Goal: Task Accomplishment & Management: Manage account settings

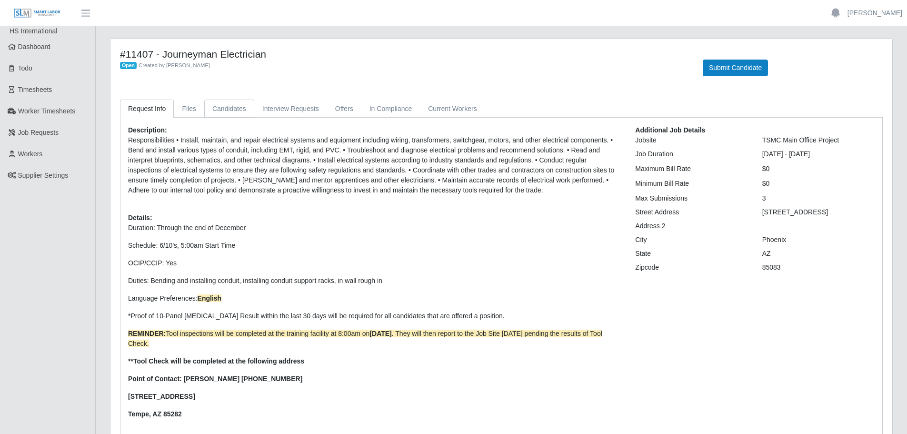
click at [228, 111] on link "Candidates" at bounding box center [229, 108] width 50 height 19
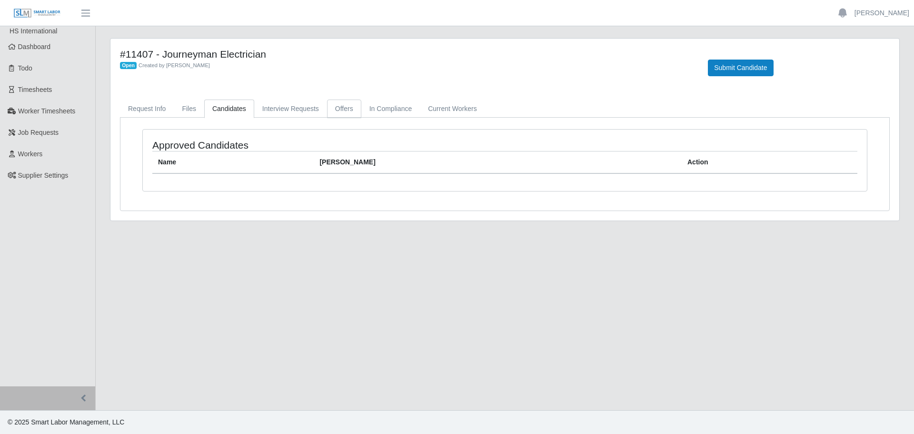
click at [347, 103] on link "Offers" at bounding box center [344, 108] width 34 height 19
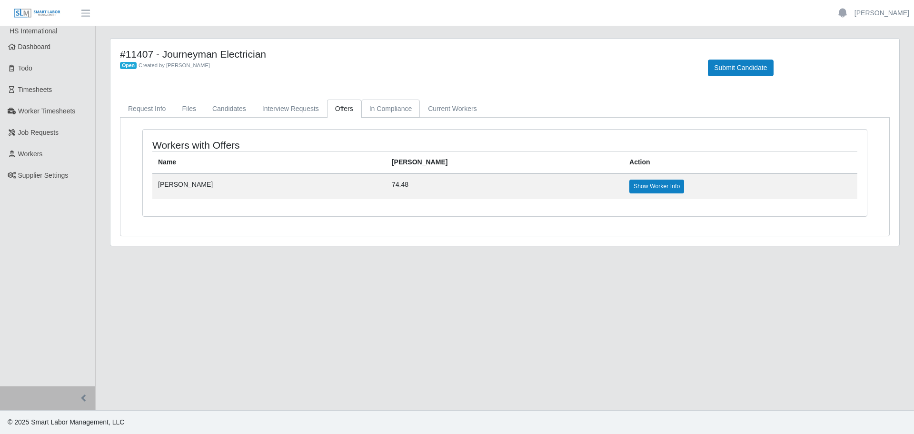
click at [374, 106] on link "In Compliance" at bounding box center [390, 108] width 59 height 19
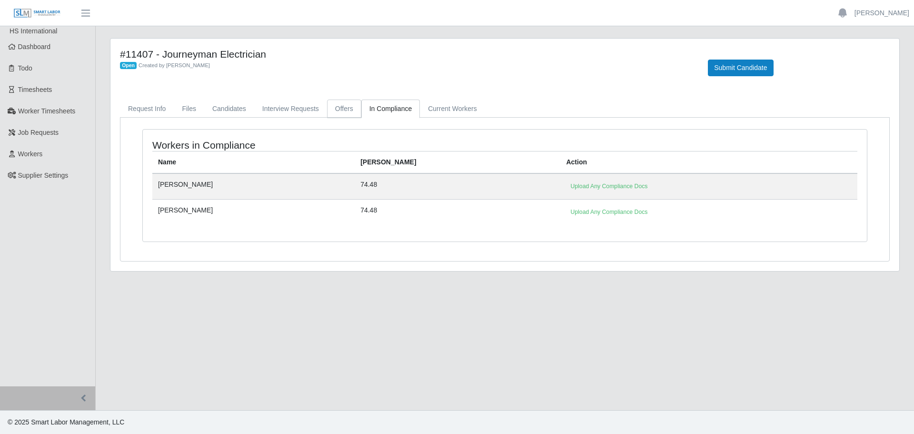
click at [343, 113] on link "Offers" at bounding box center [344, 108] width 34 height 19
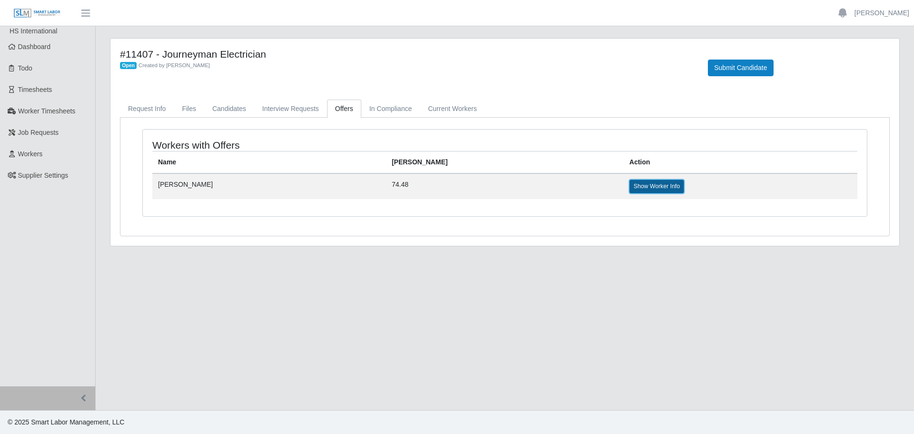
click at [629, 186] on link "Show Worker Info" at bounding box center [656, 185] width 55 height 13
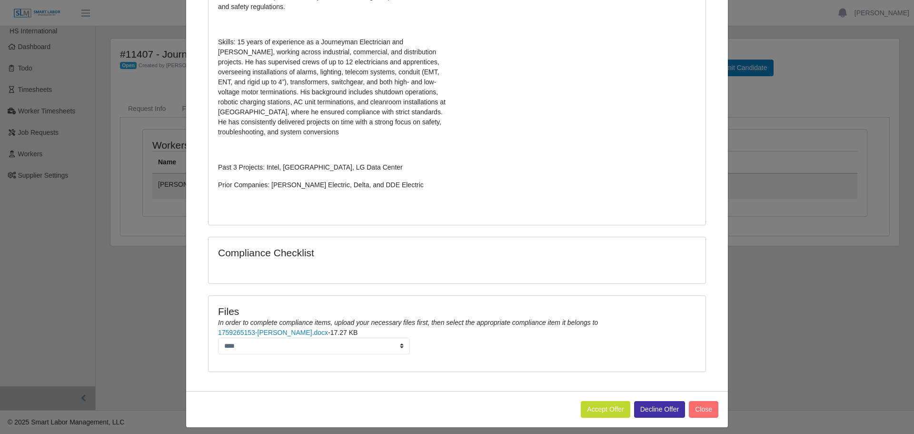
scroll to position [342, 0]
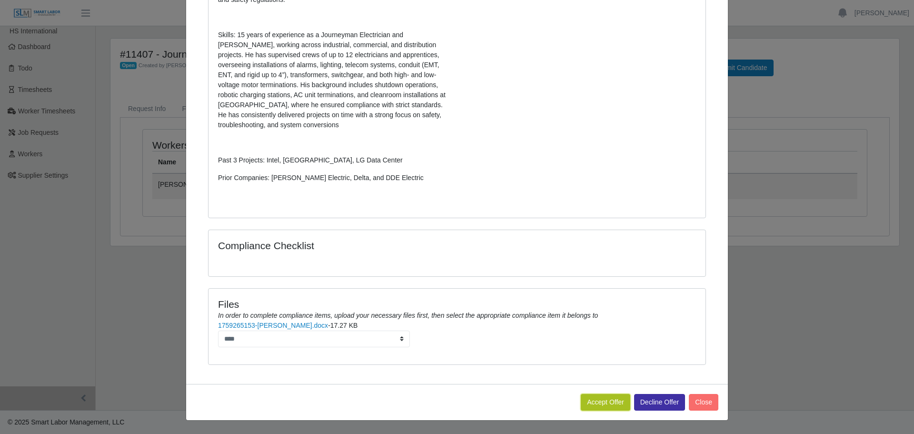
click at [598, 404] on button "Accept Offer" at bounding box center [606, 402] width 50 height 17
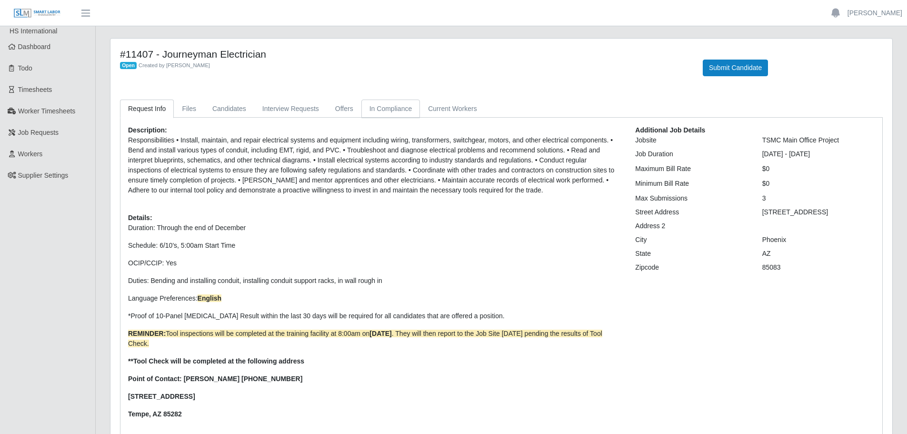
click at [383, 108] on link "In Compliance" at bounding box center [390, 108] width 59 height 19
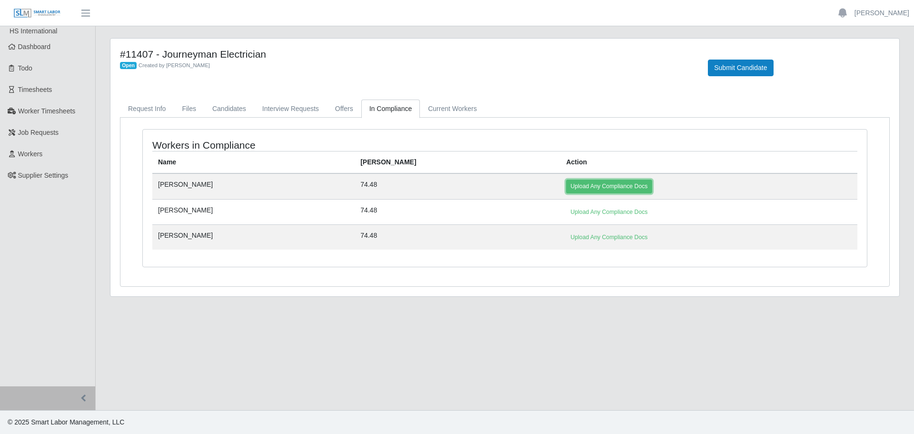
click at [566, 190] on link "Upload Any Compliance Docs" at bounding box center [609, 185] width 86 height 13
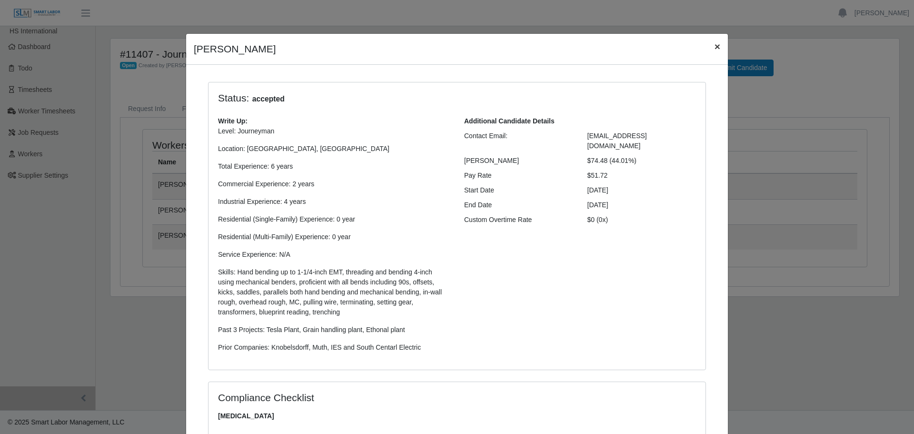
click at [709, 49] on button "×" at bounding box center [717, 46] width 21 height 25
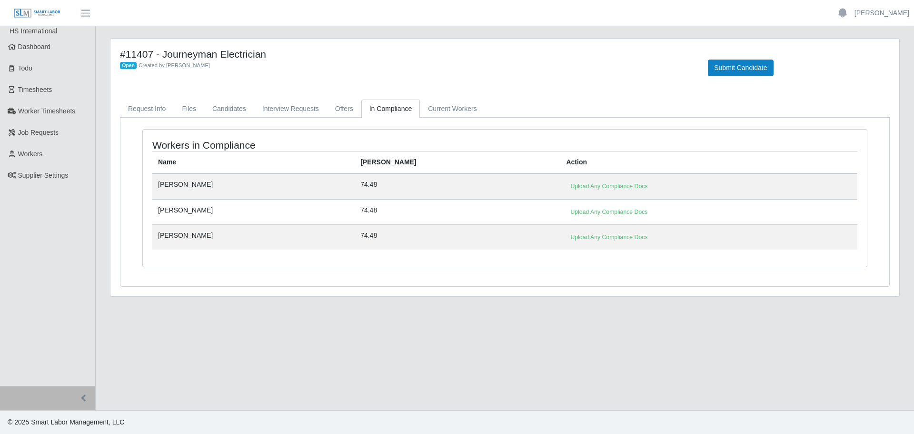
click at [560, 203] on td "Upload Any Compliance Docs" at bounding box center [708, 211] width 297 height 25
click at [566, 214] on link "Upload Any Compliance Docs" at bounding box center [609, 211] width 86 height 13
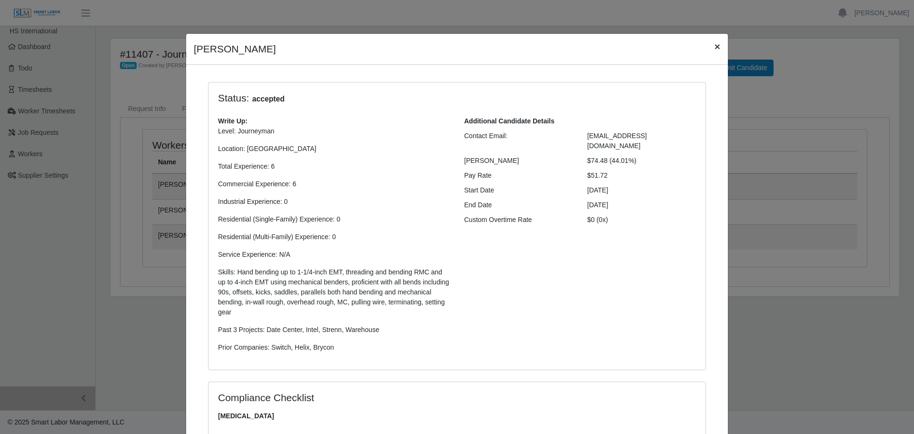
click at [714, 46] on span "×" at bounding box center [717, 46] width 6 height 11
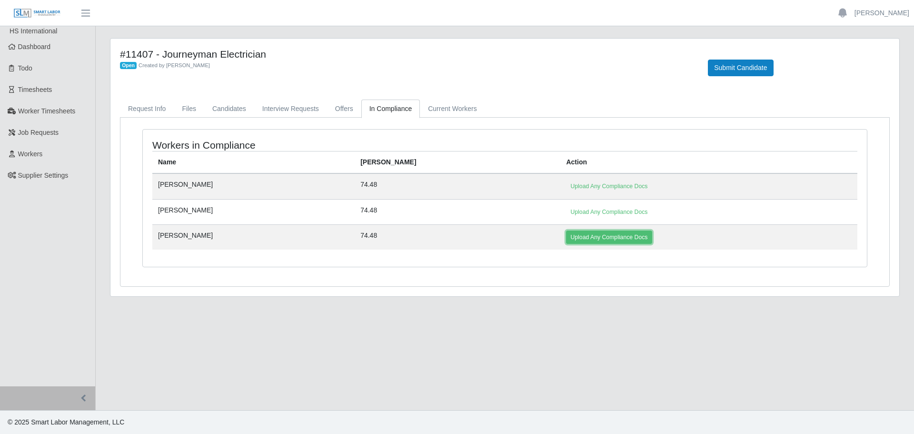
click at [566, 238] on link "Upload Any Compliance Docs" at bounding box center [609, 236] width 86 height 13
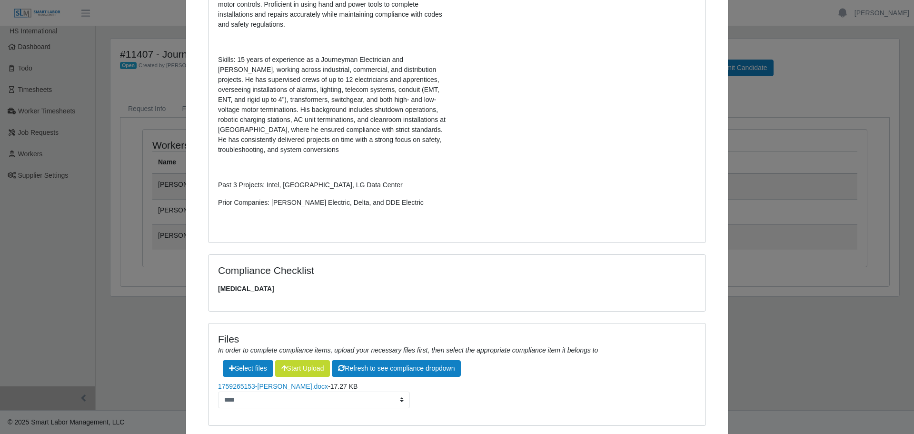
scroll to position [378, 0]
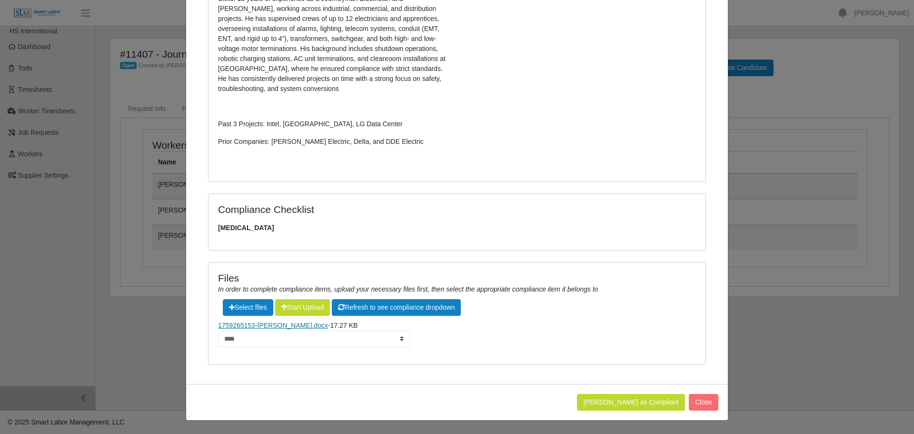
click at [285, 328] on link "1759265153-[PERSON_NAME].docx" at bounding box center [273, 325] width 110 height 8
click at [251, 305] on label"] at bounding box center [248, 307] width 50 height 16
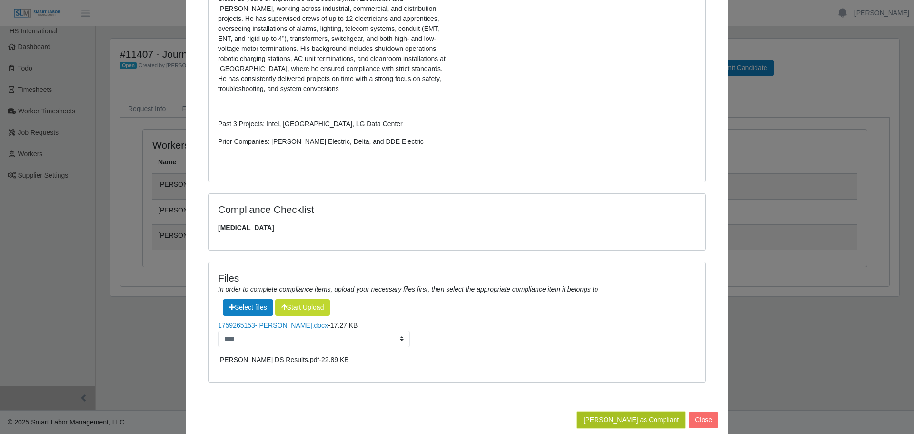
click at [665, 419] on button "Mark Worker as Compliant" at bounding box center [631, 419] width 108 height 17
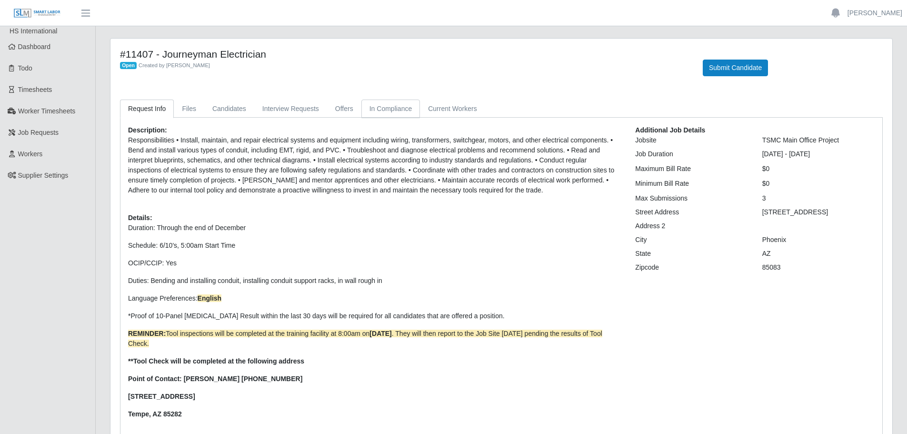
click at [389, 111] on link "In Compliance" at bounding box center [390, 108] width 59 height 19
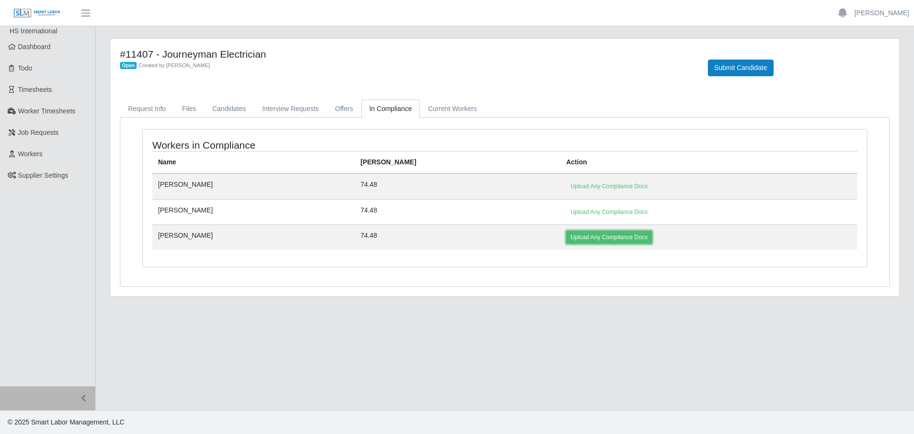
click at [566, 235] on link "Upload Any Compliance Docs" at bounding box center [609, 236] width 86 height 13
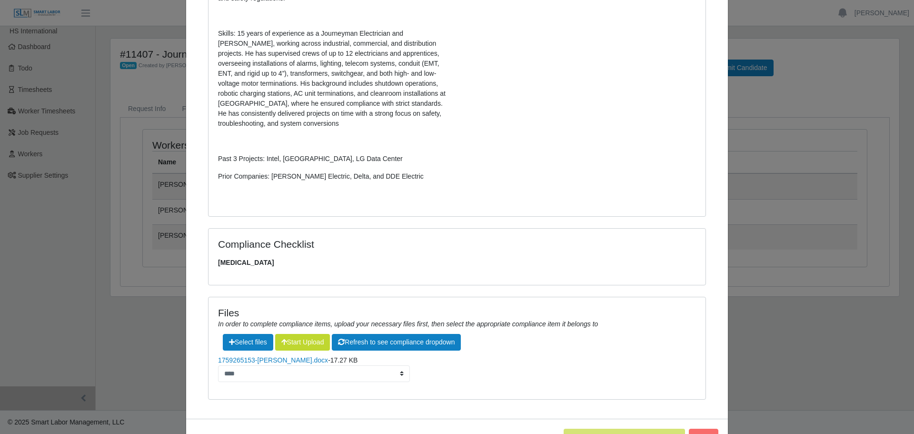
scroll to position [378, 0]
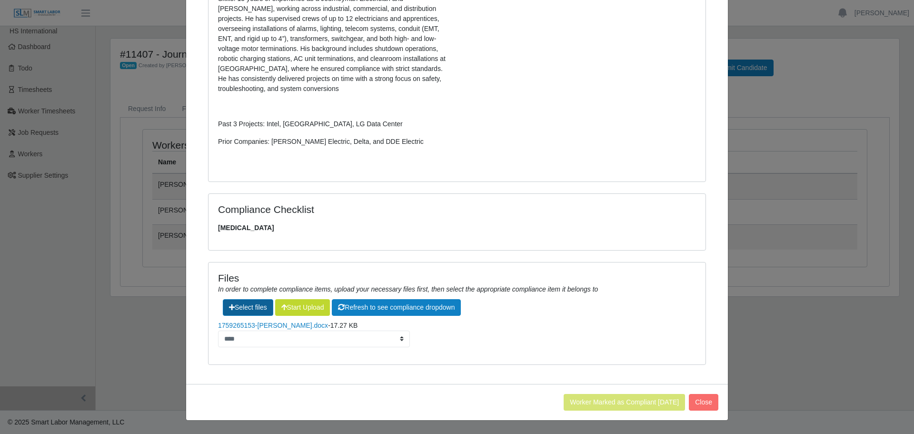
click at [250, 308] on label"] at bounding box center [248, 307] width 50 height 16
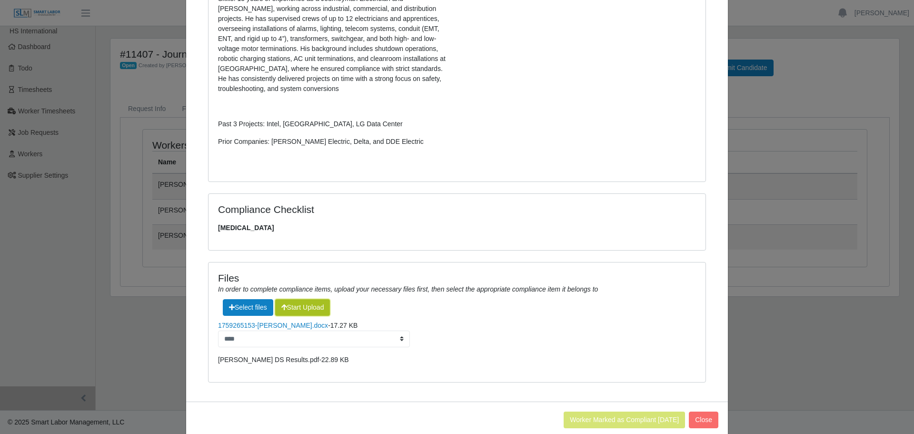
click at [288, 309] on button "Start Upload" at bounding box center [302, 307] width 55 height 17
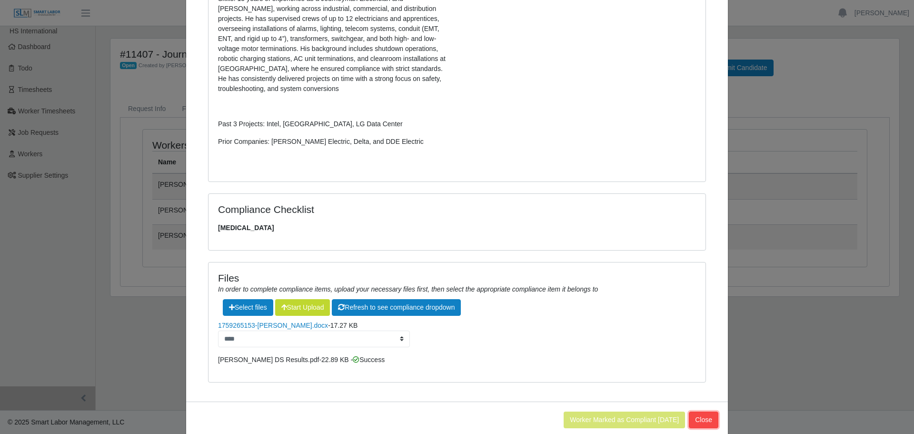
click at [704, 420] on button "Close" at bounding box center [704, 419] width 30 height 17
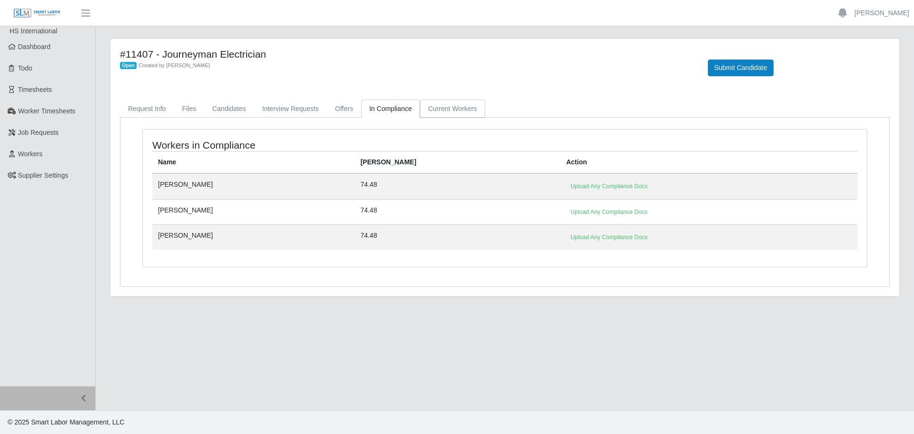
click at [446, 115] on link "Current Workers" at bounding box center [452, 108] width 65 height 19
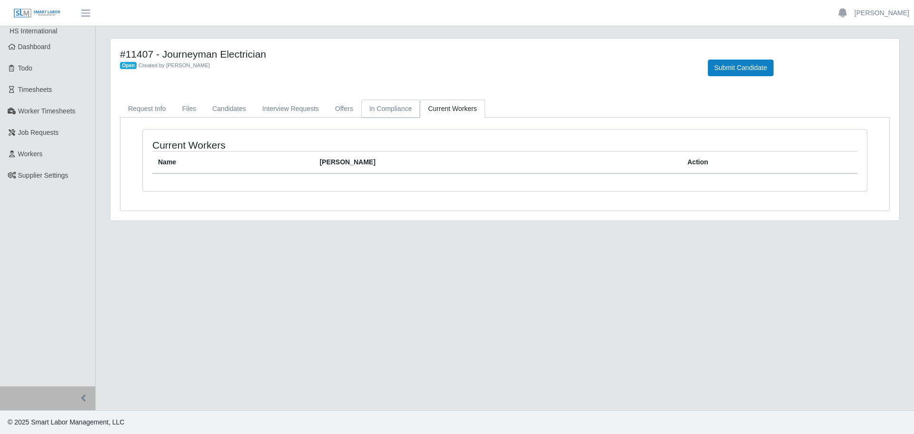
click at [400, 108] on link "In Compliance" at bounding box center [390, 108] width 59 height 19
